Goal: Navigation & Orientation: Find specific page/section

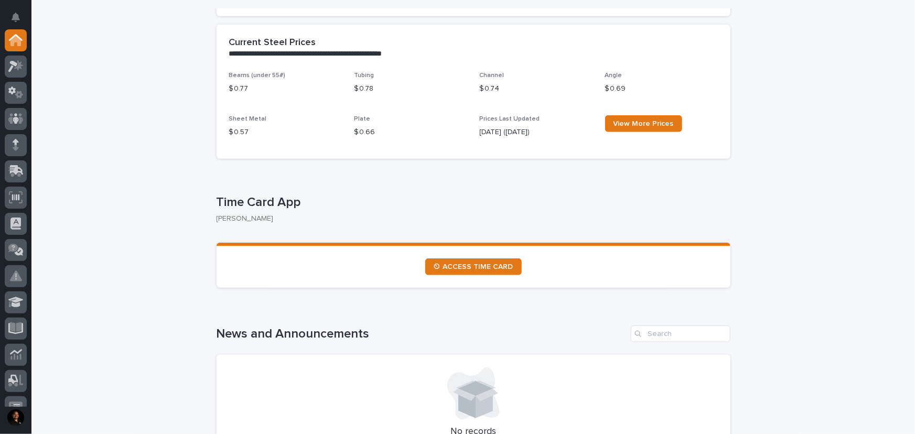
scroll to position [429, 0]
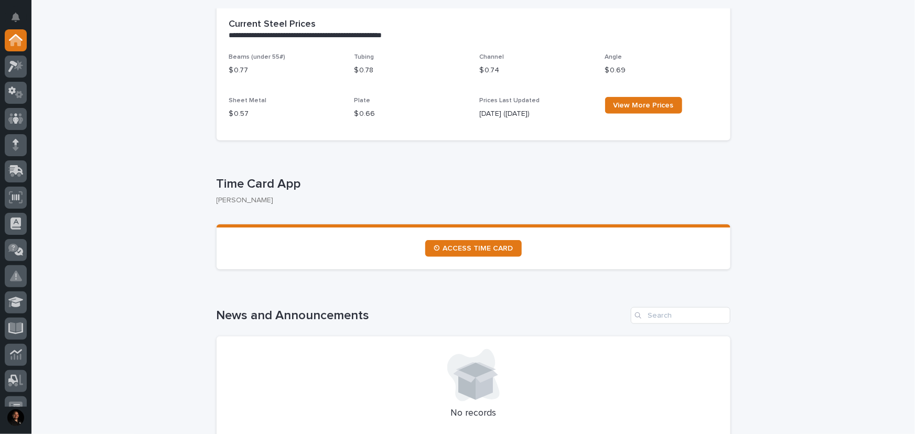
click at [484, 239] on section "⏲ ACCESS TIME CARD" at bounding box center [474, 246] width 514 height 45
click at [484, 246] on span "⏲ ACCESS TIME CARD" at bounding box center [474, 248] width 80 height 7
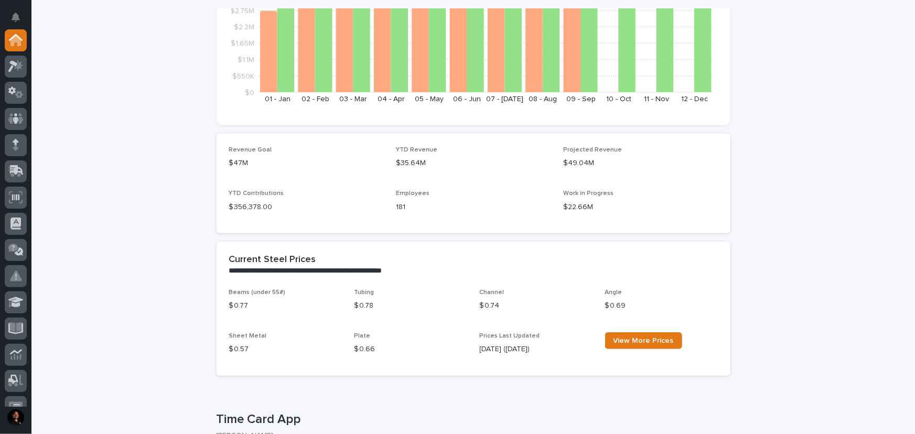
scroll to position [190, 0]
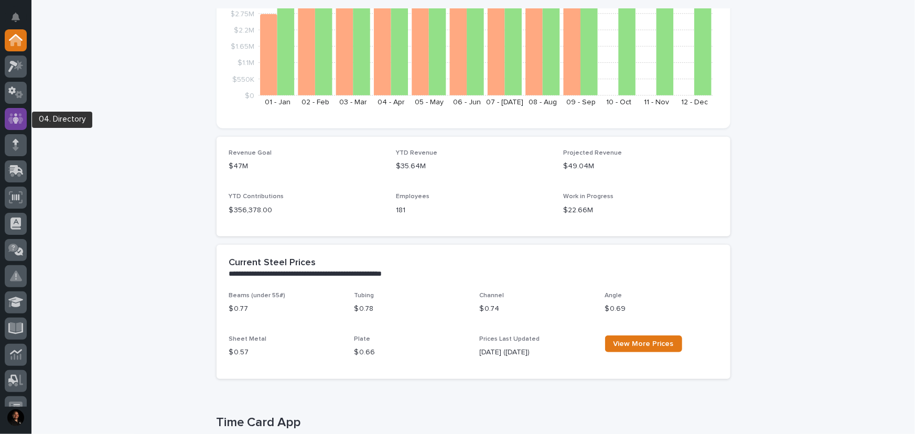
click at [15, 117] on icon at bounding box center [16, 118] width 6 height 10
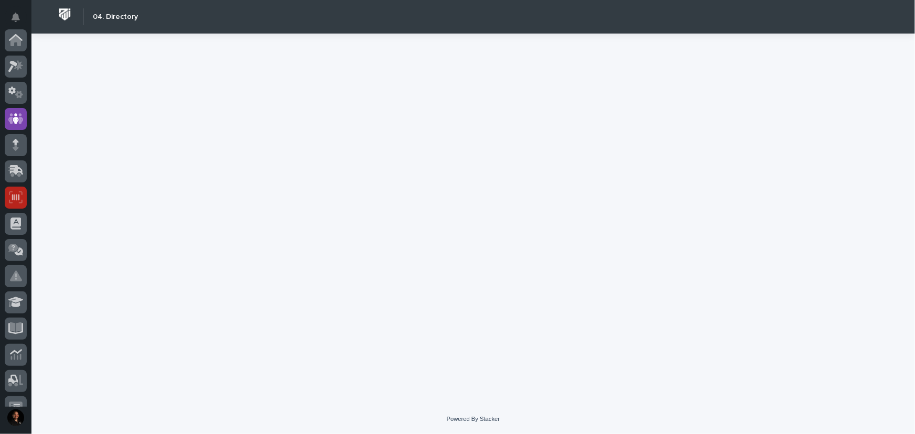
scroll to position [79, 0]
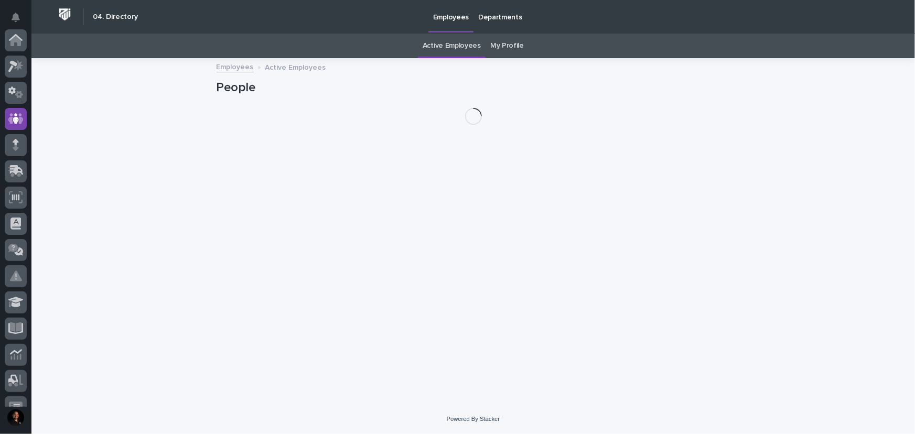
scroll to position [79, 0]
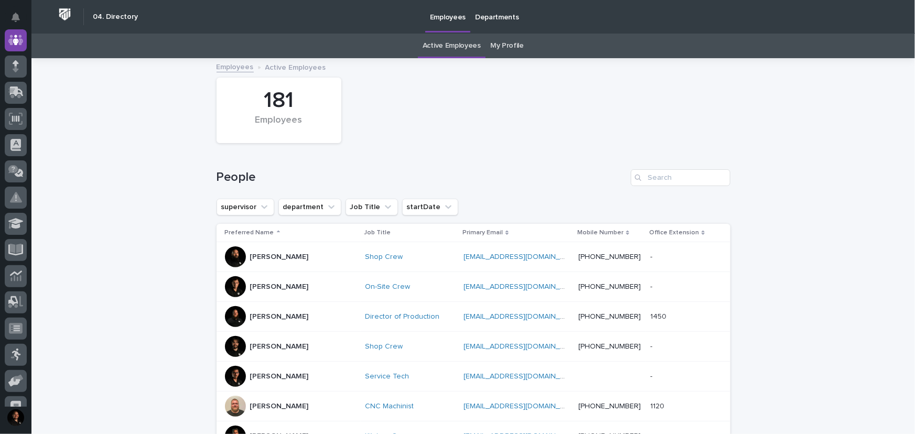
click at [486, 41] on div "My Profile" at bounding box center [507, 46] width 43 height 25
click at [492, 45] on link "My Profile" at bounding box center [507, 46] width 34 height 25
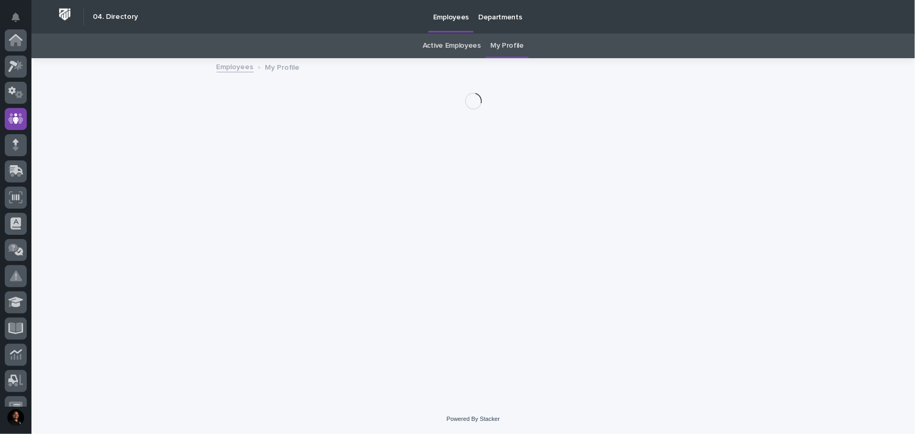
scroll to position [79, 0]
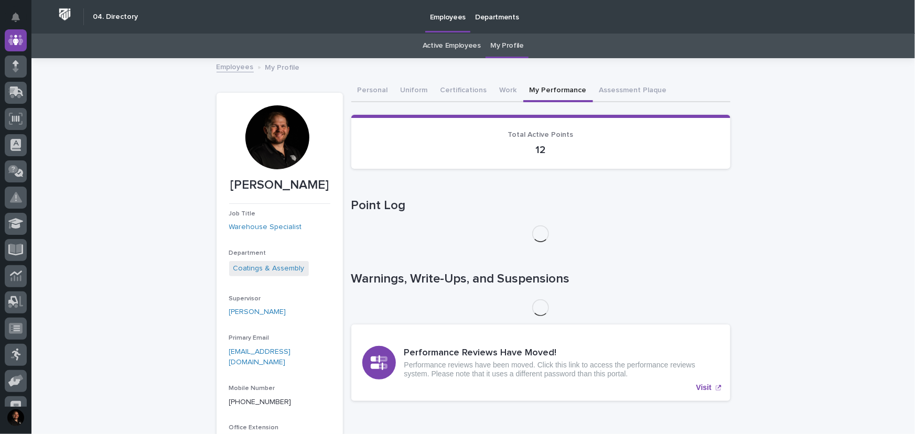
click at [557, 89] on button "My Performance" at bounding box center [558, 91] width 70 height 22
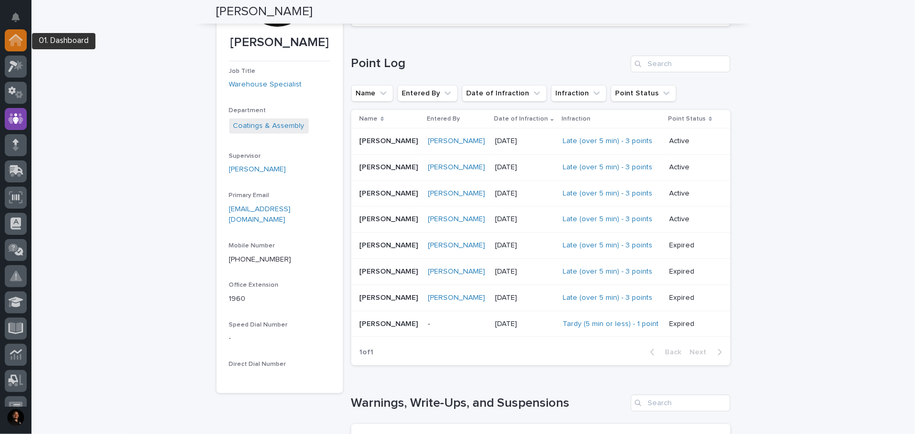
click at [19, 47] on div at bounding box center [16, 40] width 22 height 22
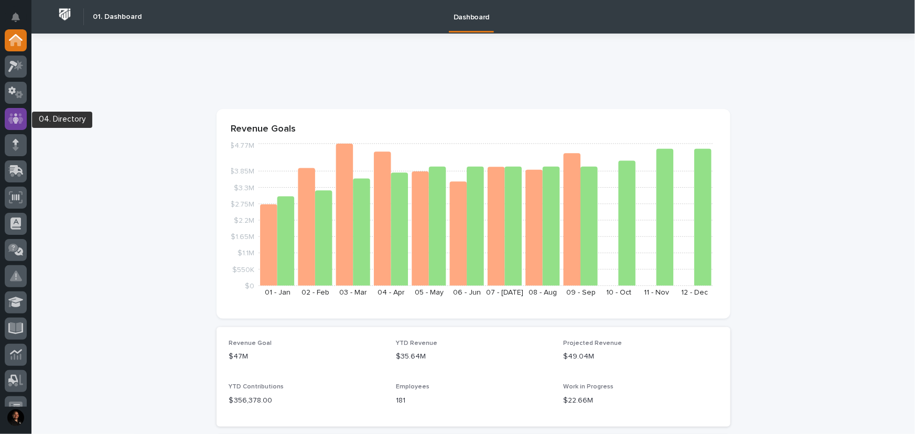
click at [11, 114] on icon at bounding box center [15, 118] width 15 height 10
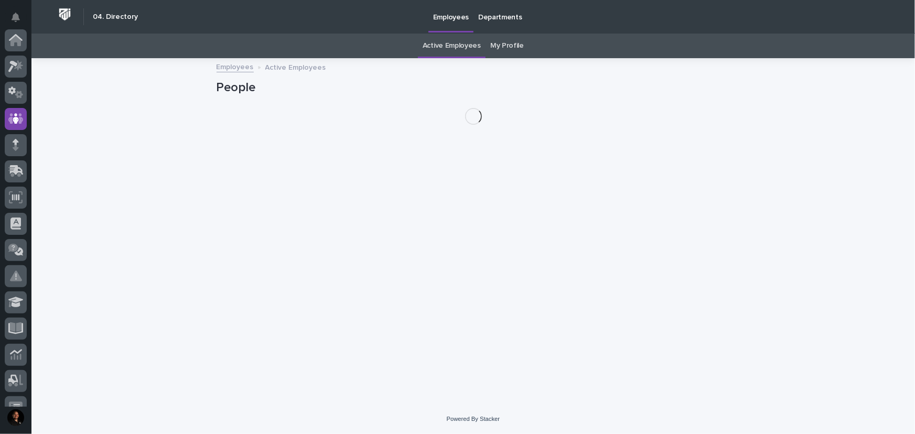
scroll to position [79, 0]
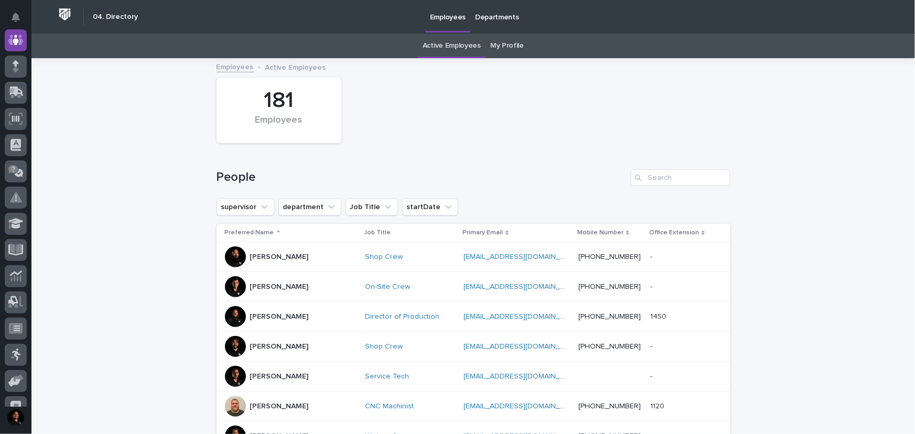
click at [504, 44] on link "My Profile" at bounding box center [507, 46] width 34 height 25
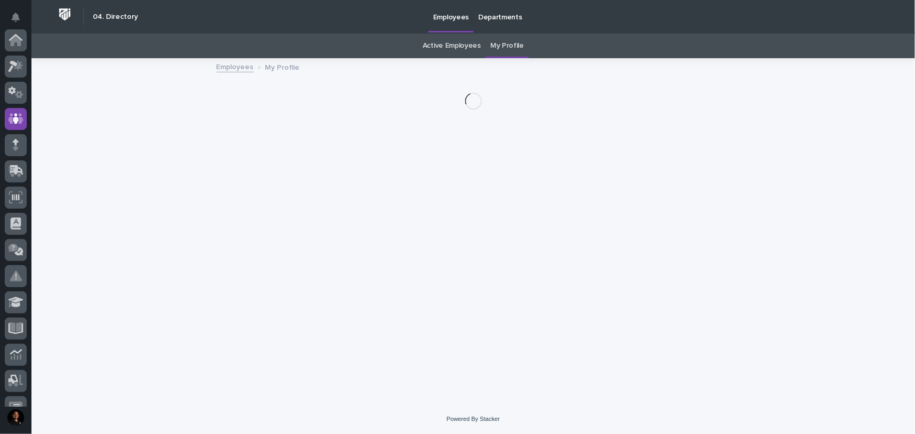
scroll to position [79, 0]
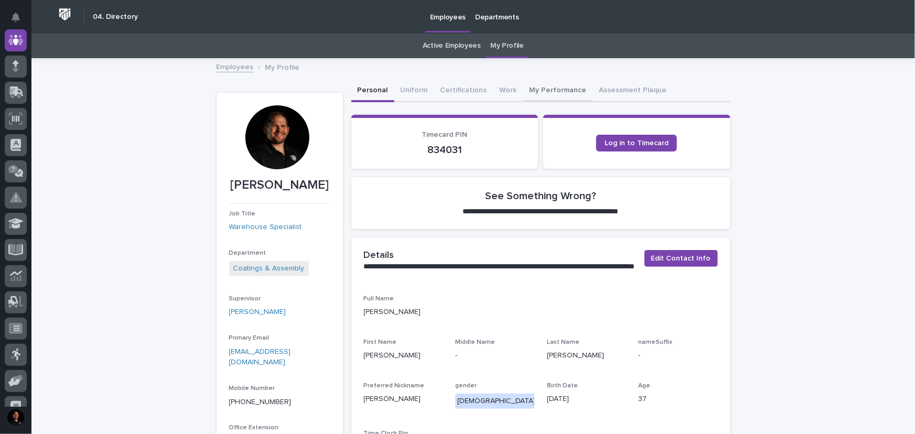
click at [561, 91] on button "My Performance" at bounding box center [558, 91] width 70 height 22
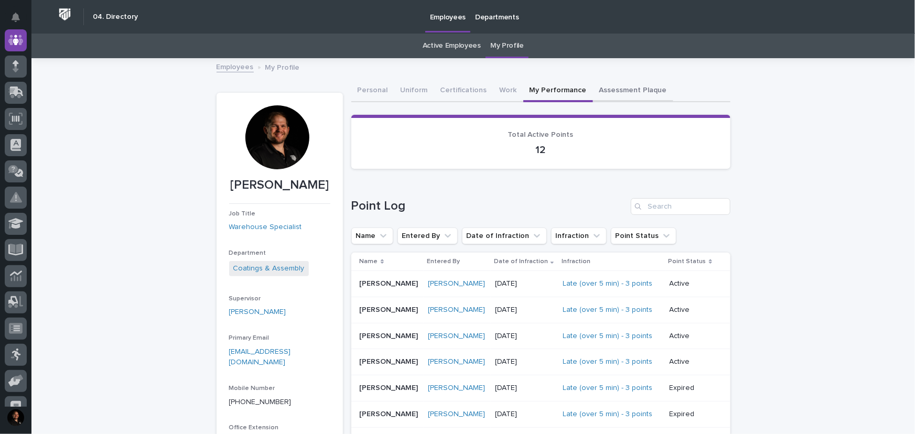
click at [601, 89] on button "Assessment Plaque" at bounding box center [633, 91] width 80 height 22
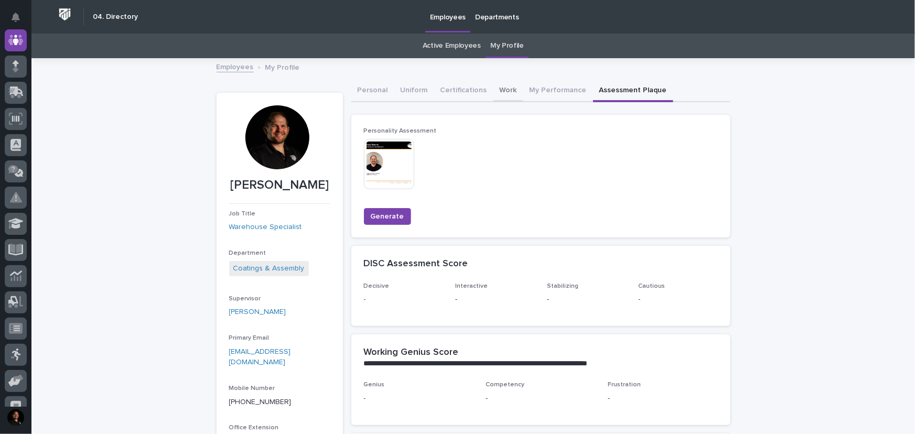
click at [501, 90] on button "Work" at bounding box center [508, 91] width 30 height 22
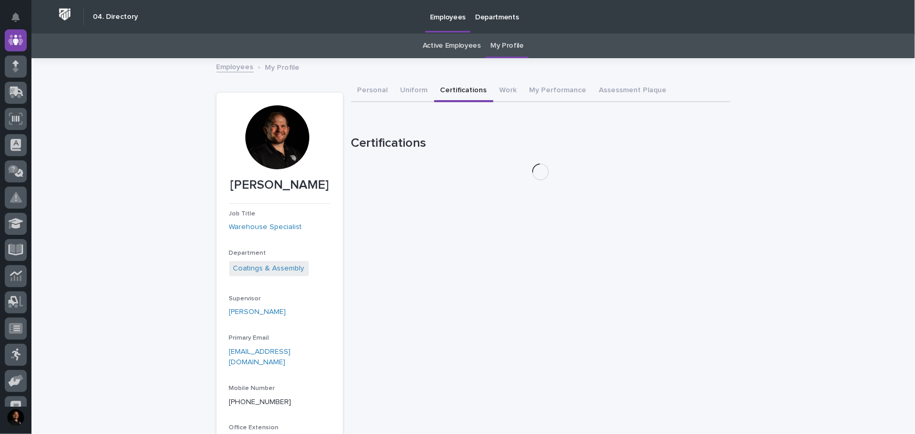
click at [464, 93] on button "Certifications" at bounding box center [463, 91] width 59 height 22
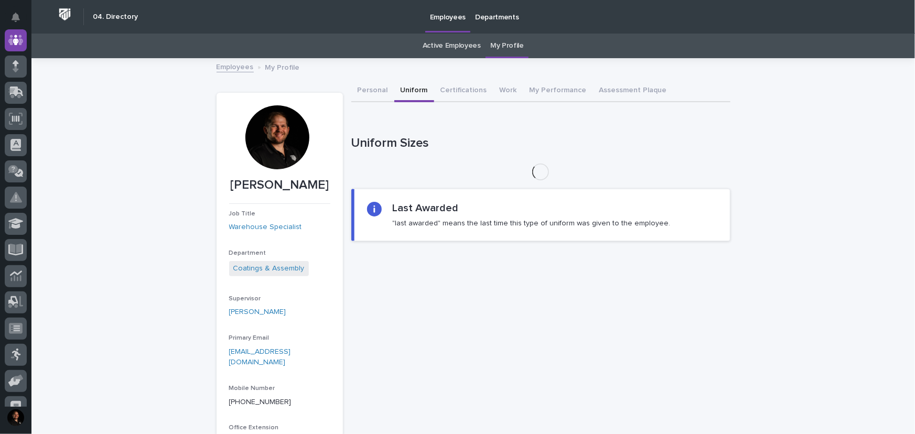
click at [406, 91] on button "Uniform" at bounding box center [414, 91] width 40 height 22
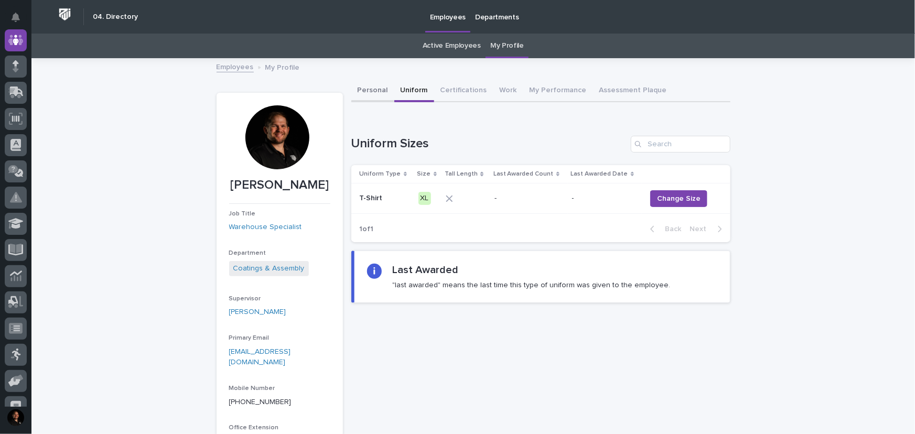
click at [365, 88] on button "Personal" at bounding box center [372, 91] width 43 height 22
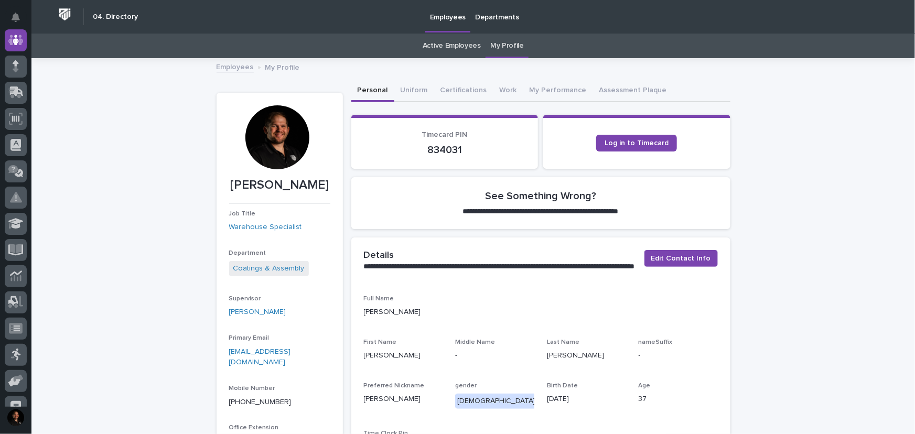
click at [235, 68] on link "Employees" at bounding box center [235, 66] width 37 height 12
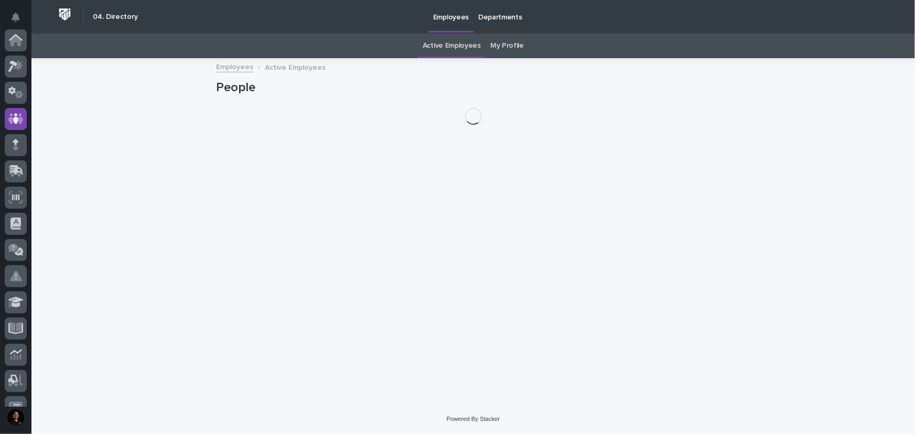
scroll to position [79, 0]
